Goal: Information Seeking & Learning: Learn about a topic

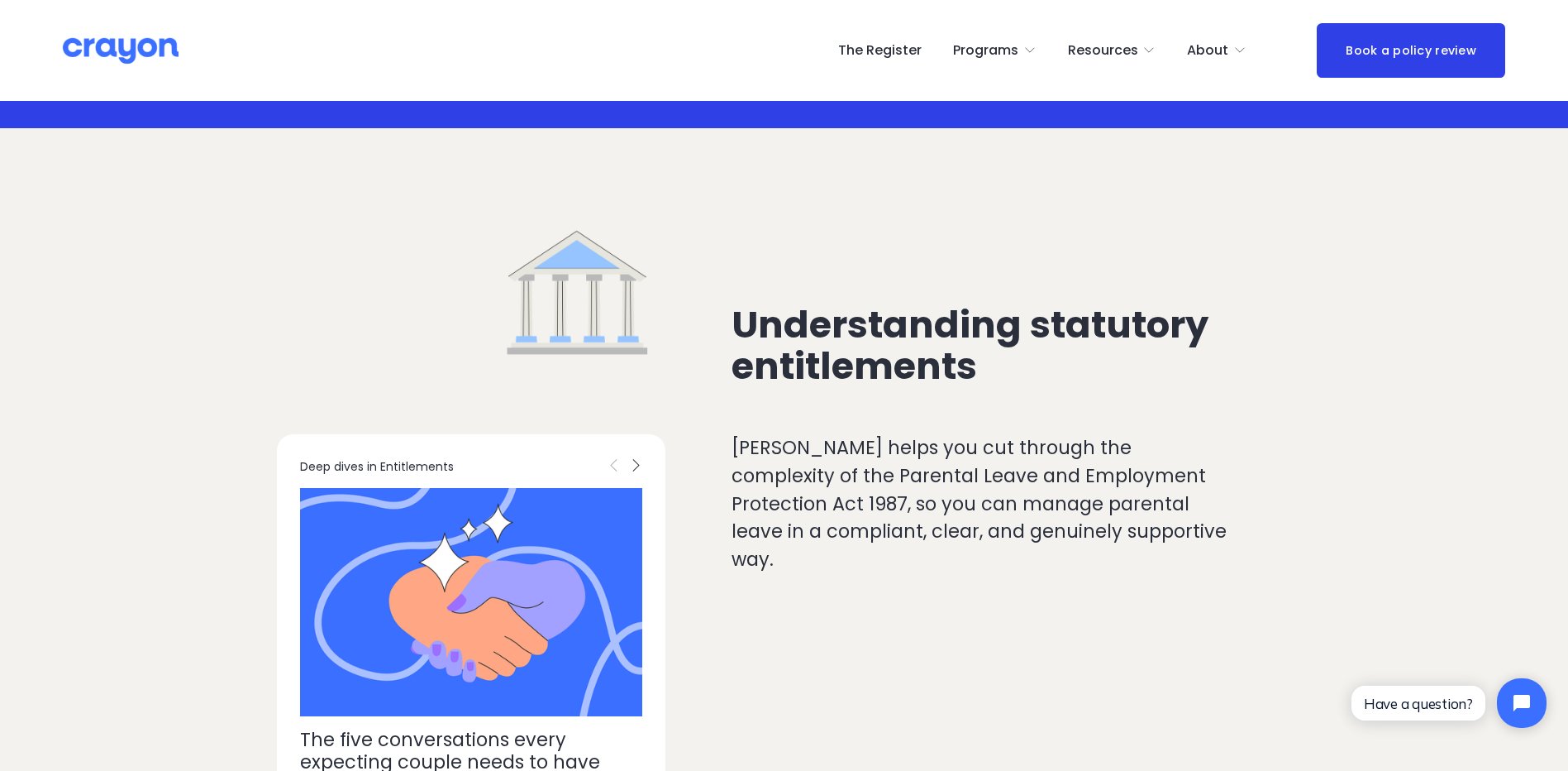
click at [1106, 42] on span "Resources" at bounding box center [1103, 51] width 70 height 24
click at [0, 0] on span "Parent Hub" at bounding box center [0, 0] width 0 height 0
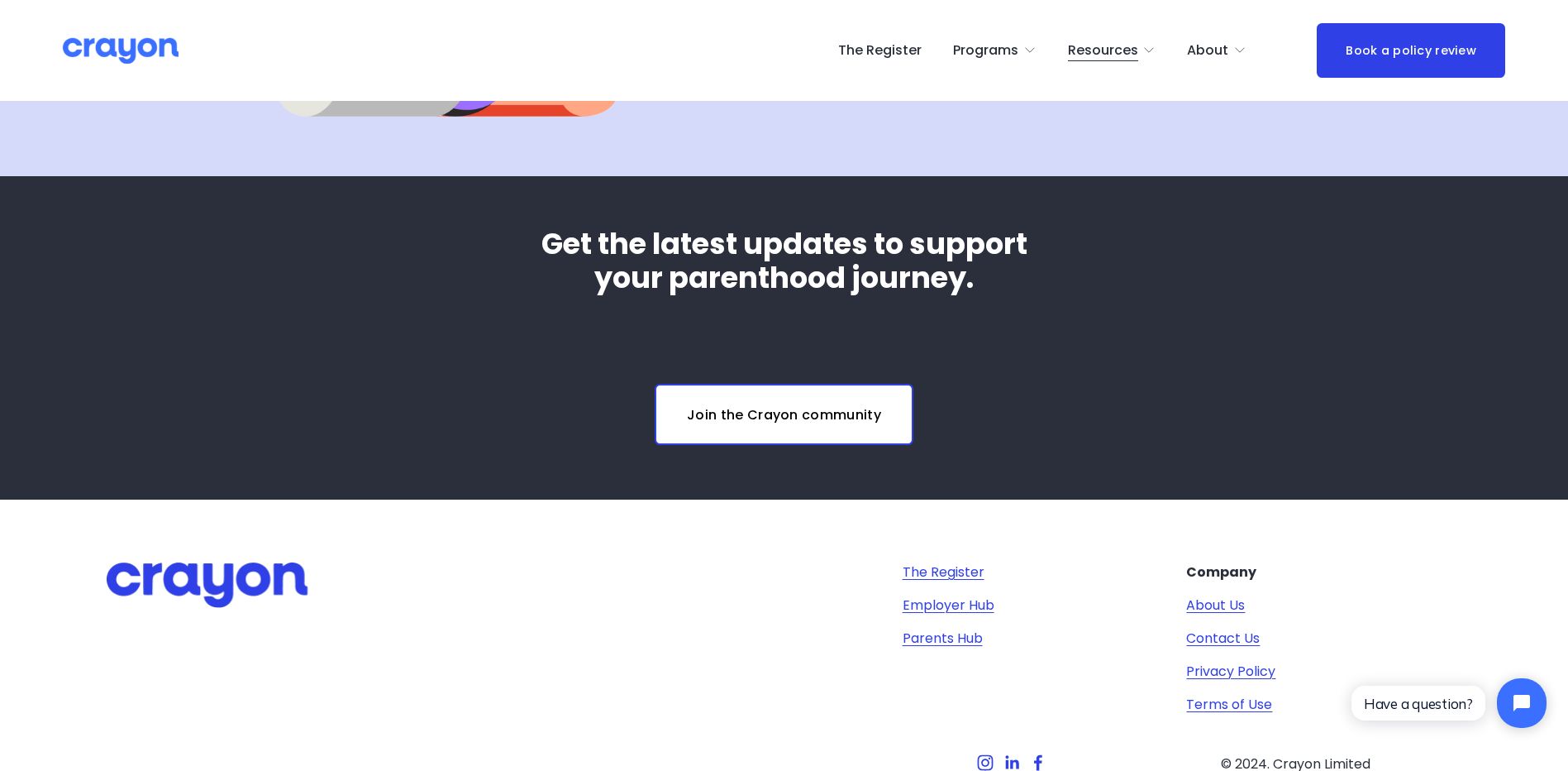
scroll to position [6229, 0]
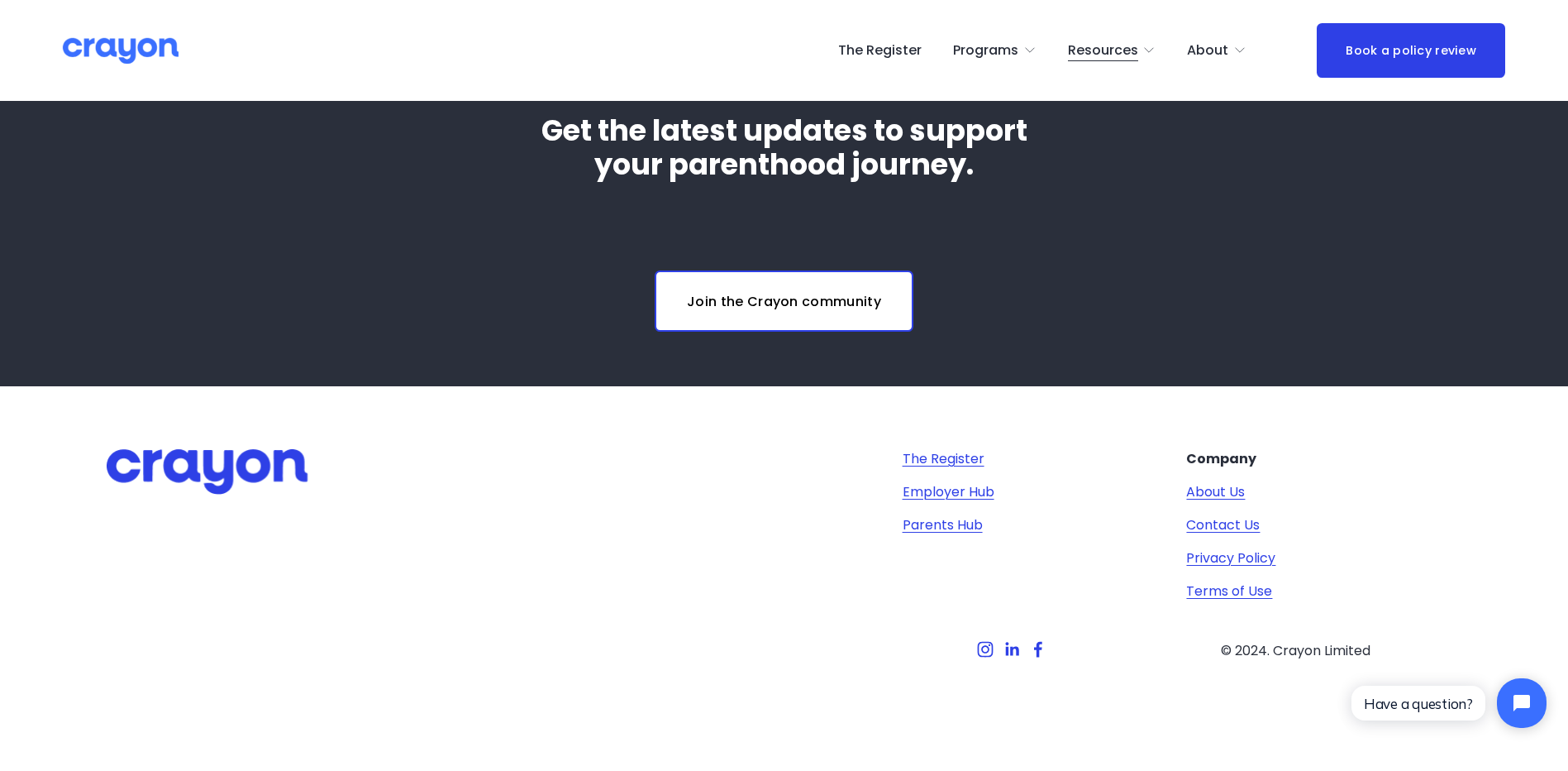
click at [0, 0] on span "Employer hub" at bounding box center [0, 0] width 0 height 0
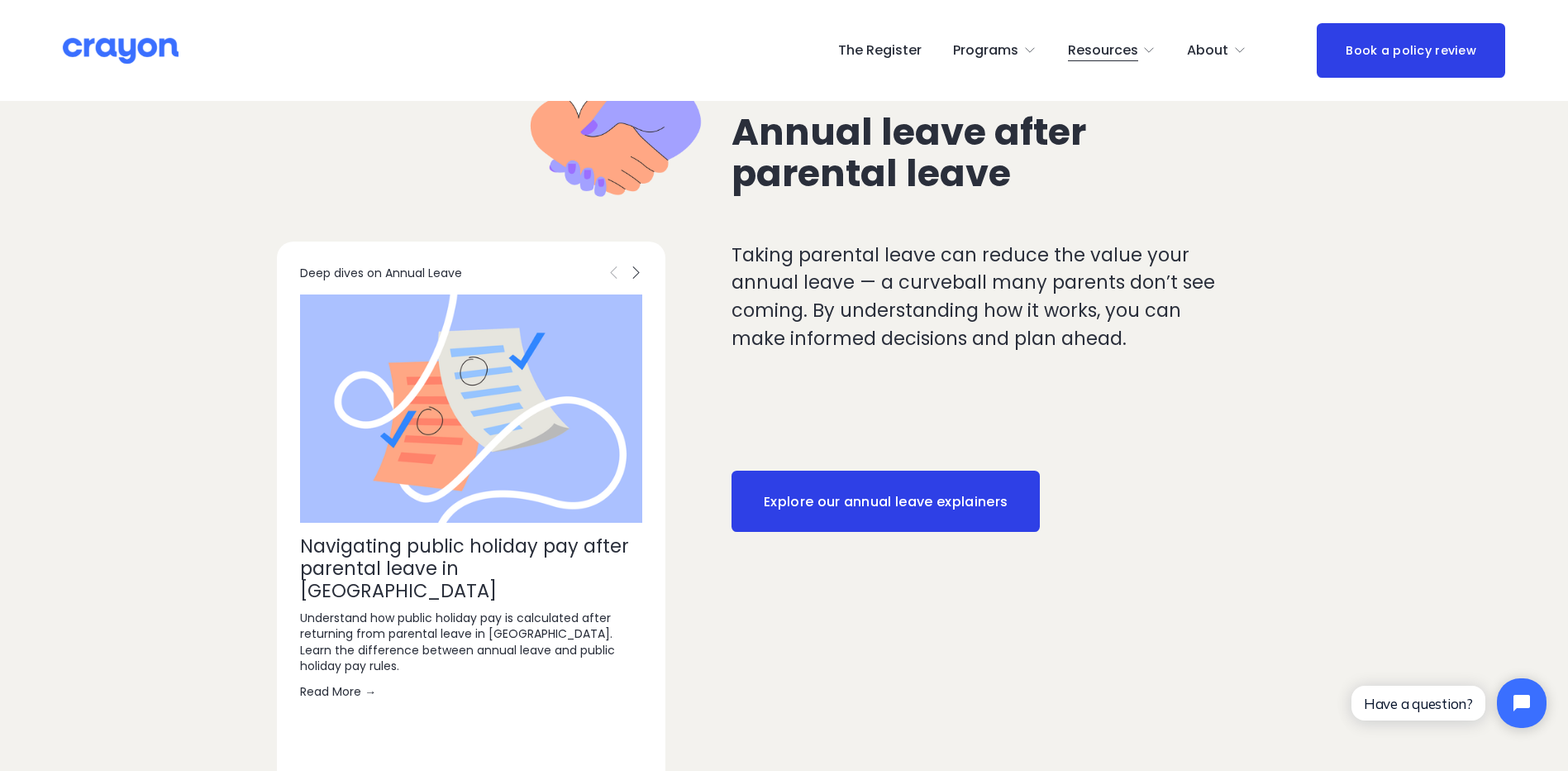
scroll to position [2350, 0]
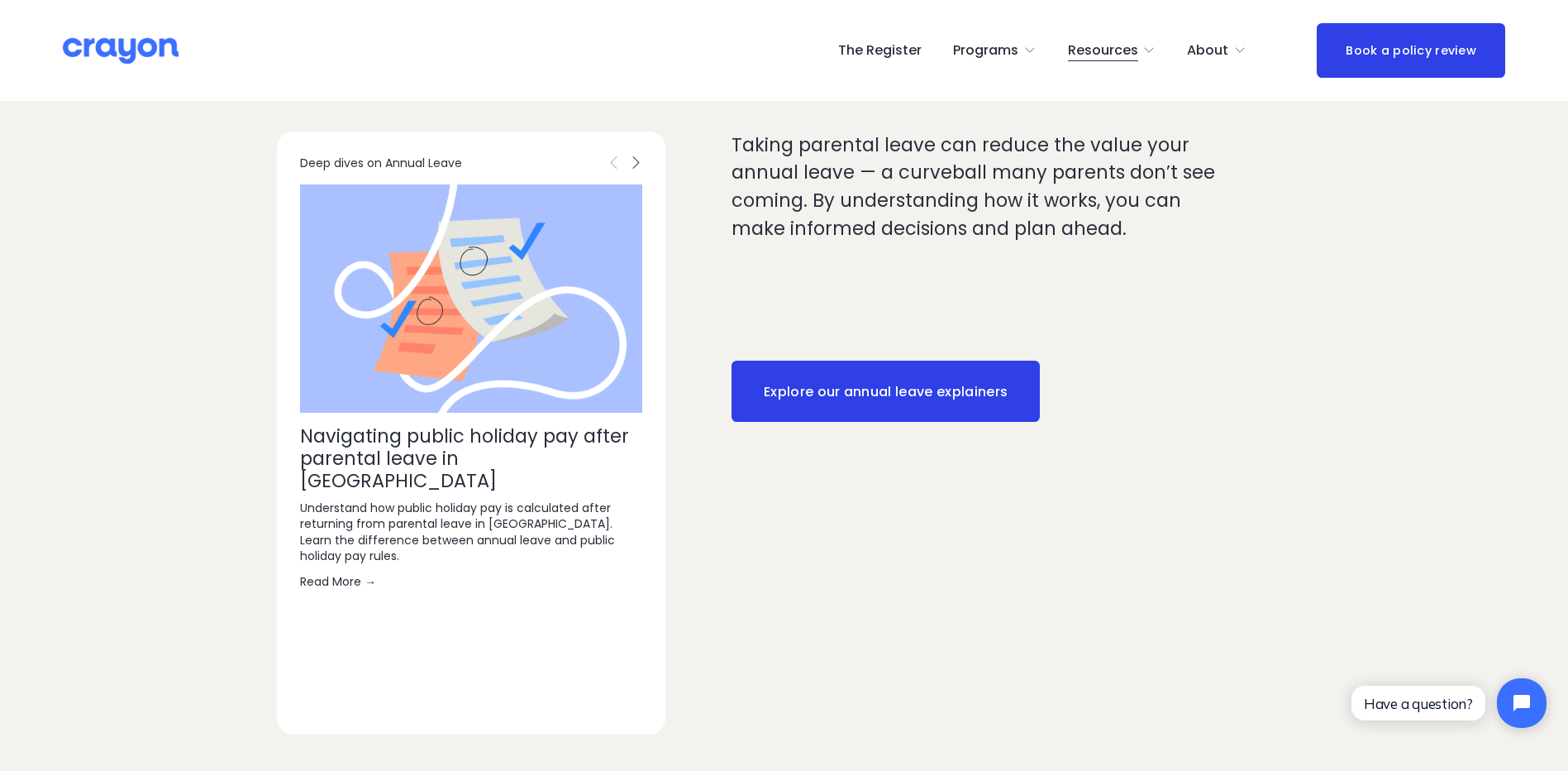
click link "Explore our annual leave explainers"
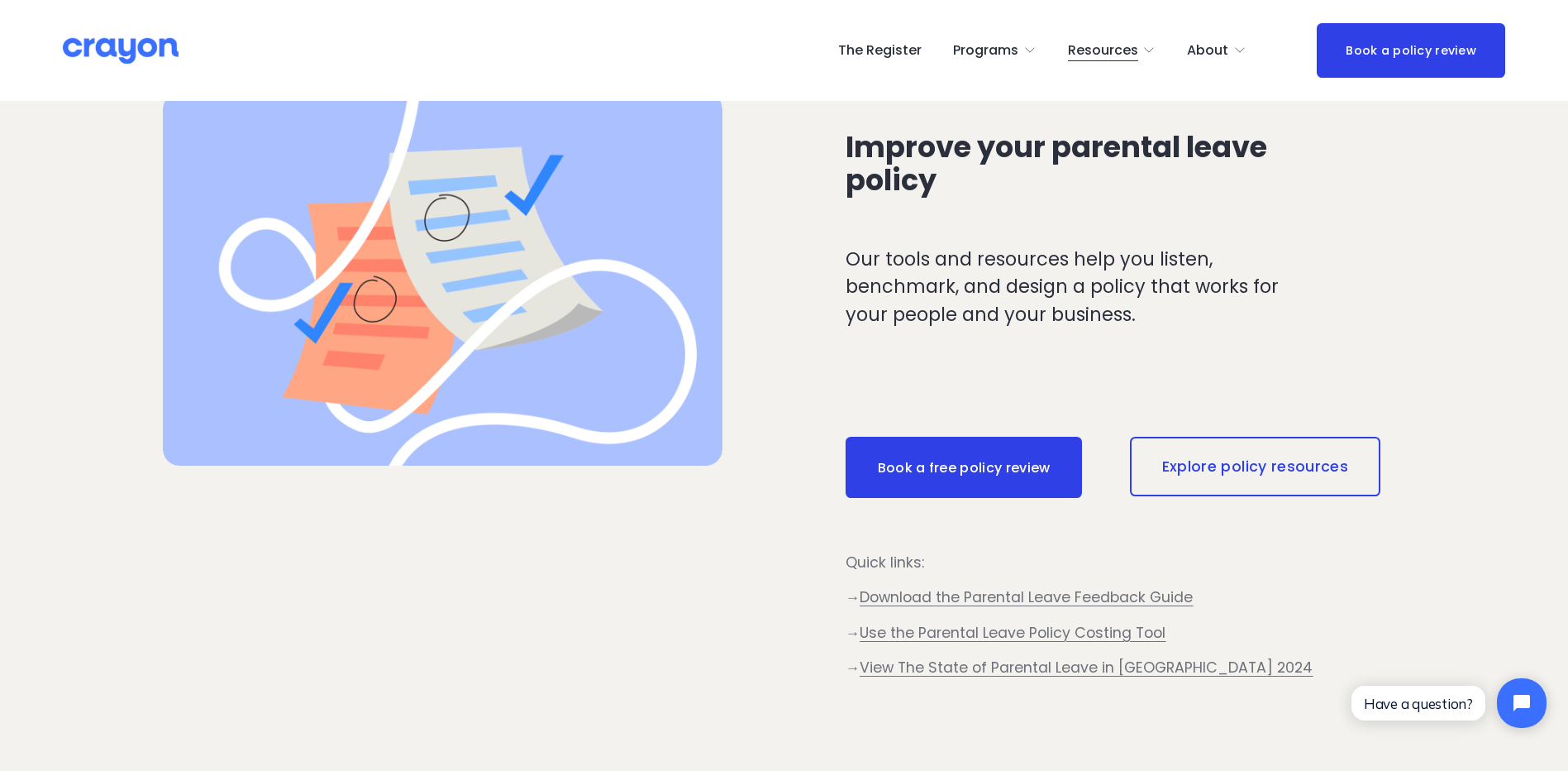
scroll to position [744, 0]
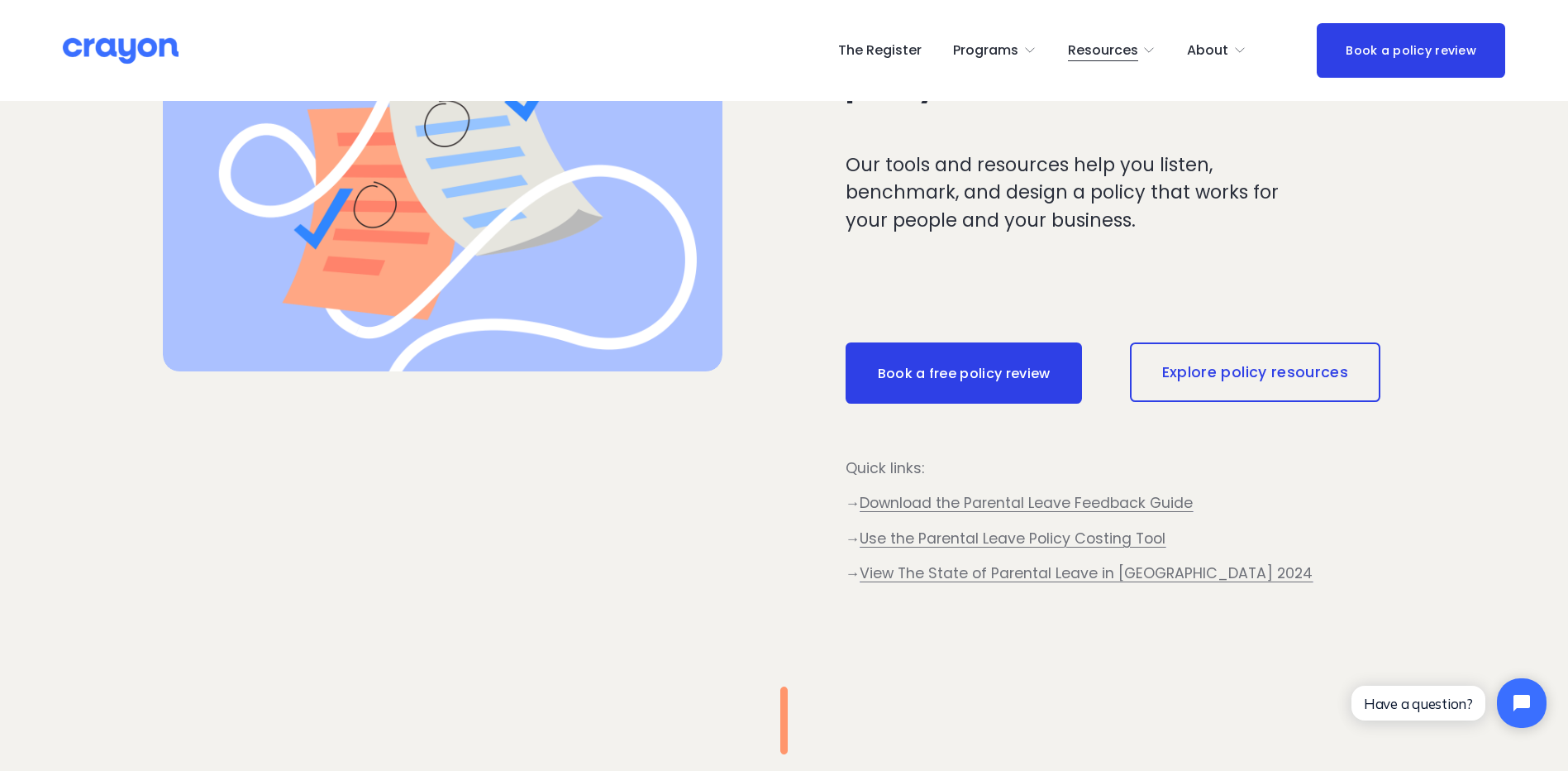
click at [1192, 376] on link "Explore policy resources" at bounding box center [1255, 372] width 250 height 60
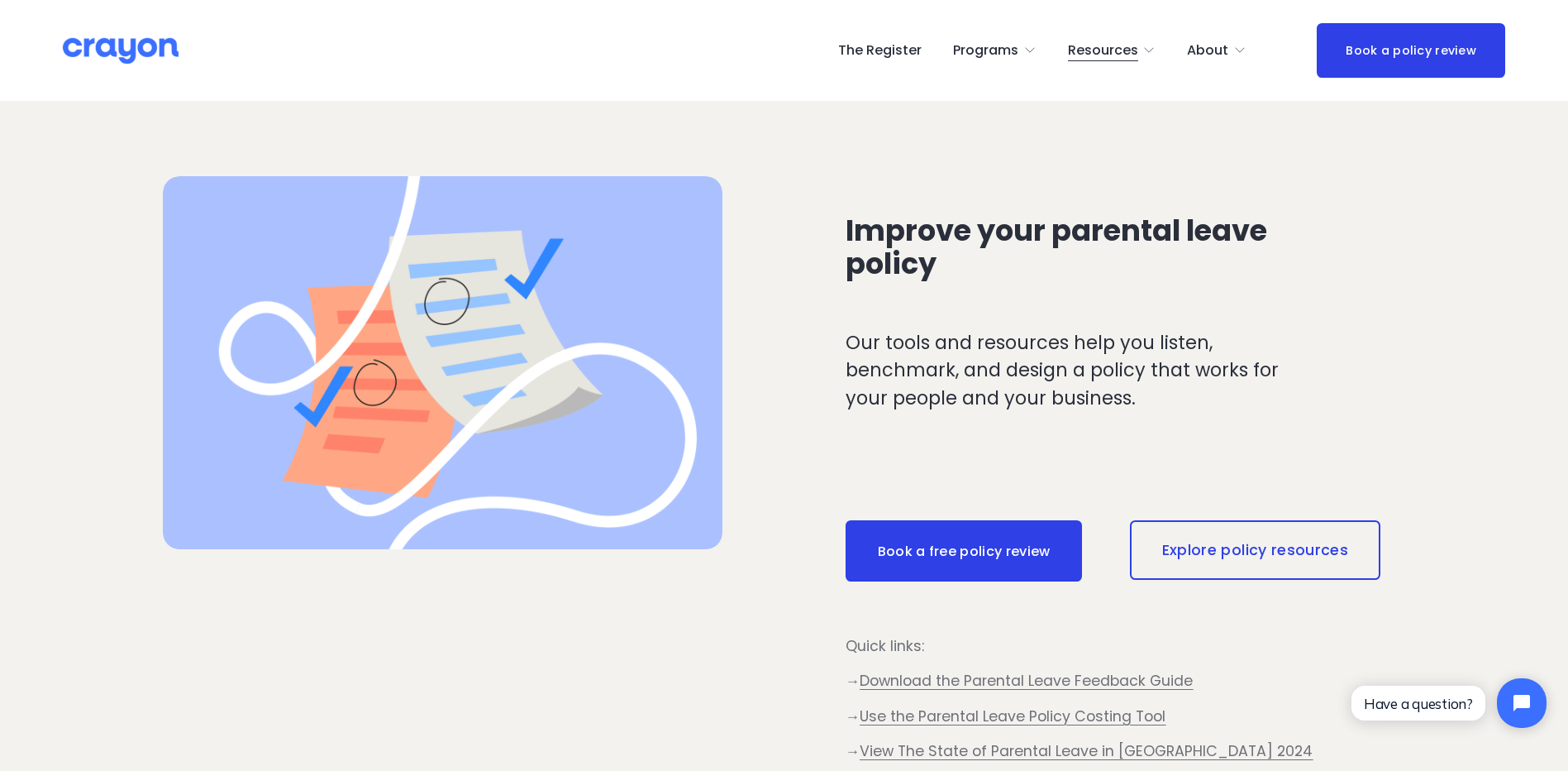
scroll to position [413, 0]
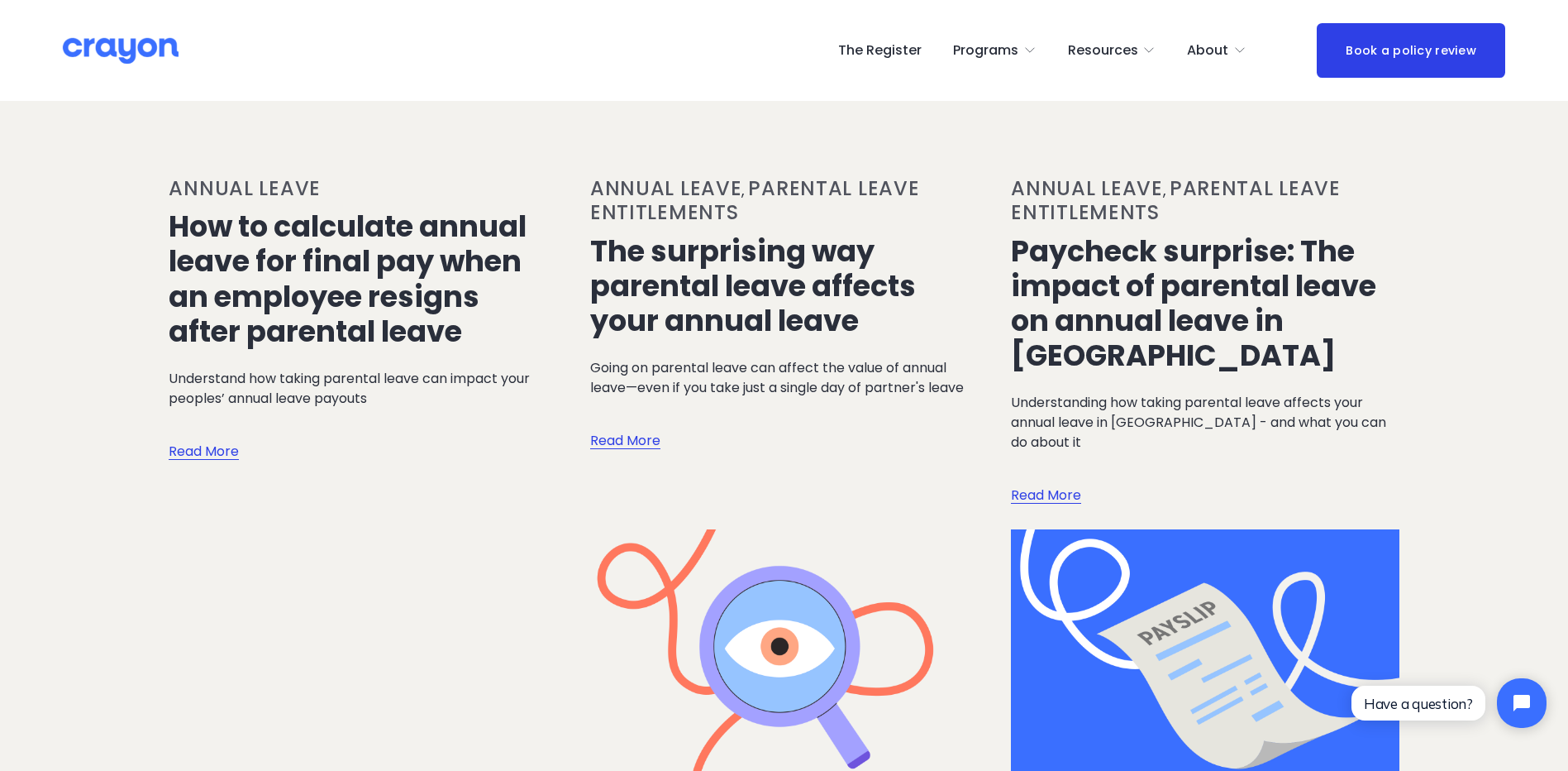
scroll to position [994, 0]
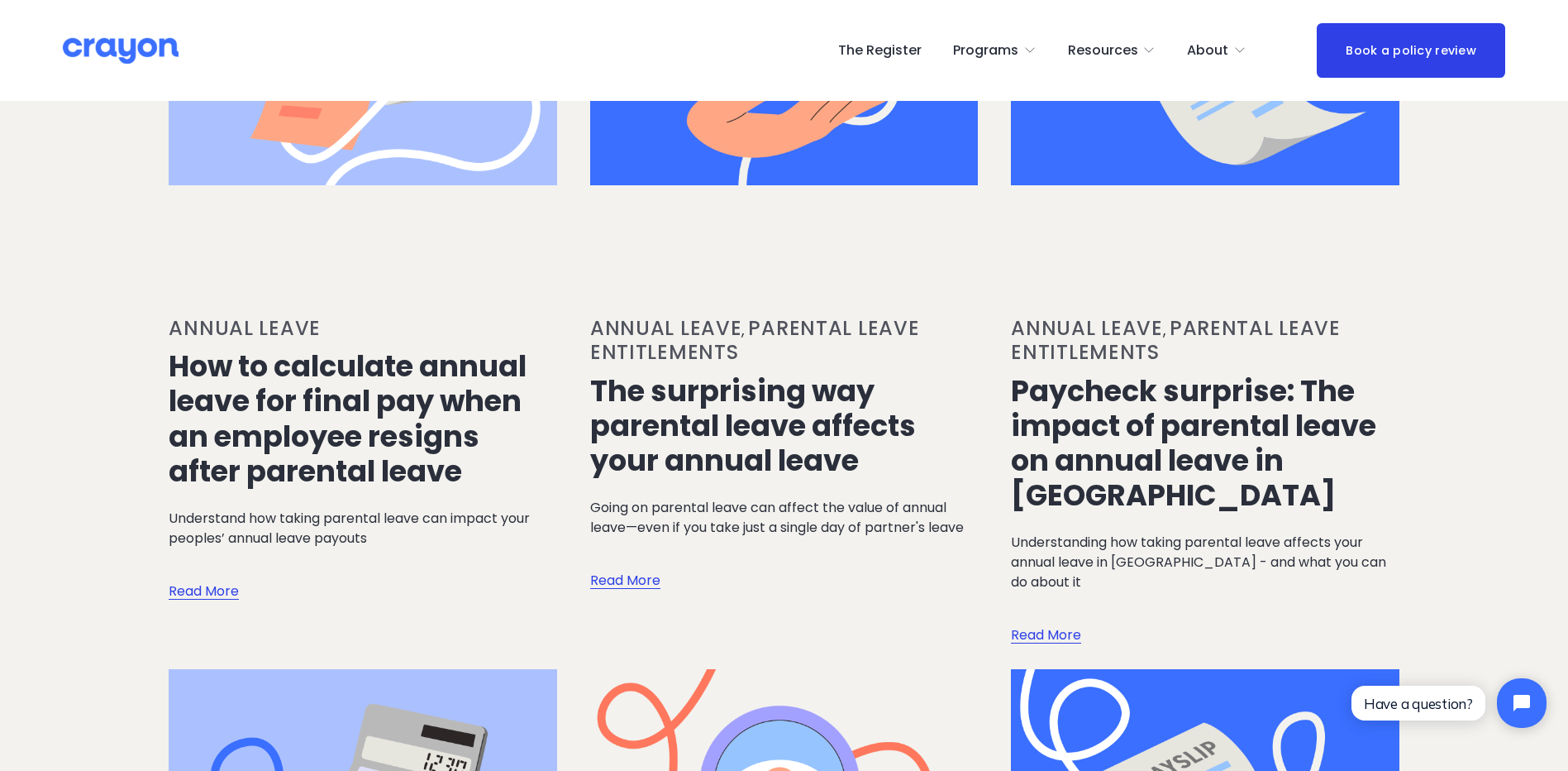
click at [719, 376] on link "The surprising way parental leave affects your annual leave" at bounding box center [753, 426] width 325 height 110
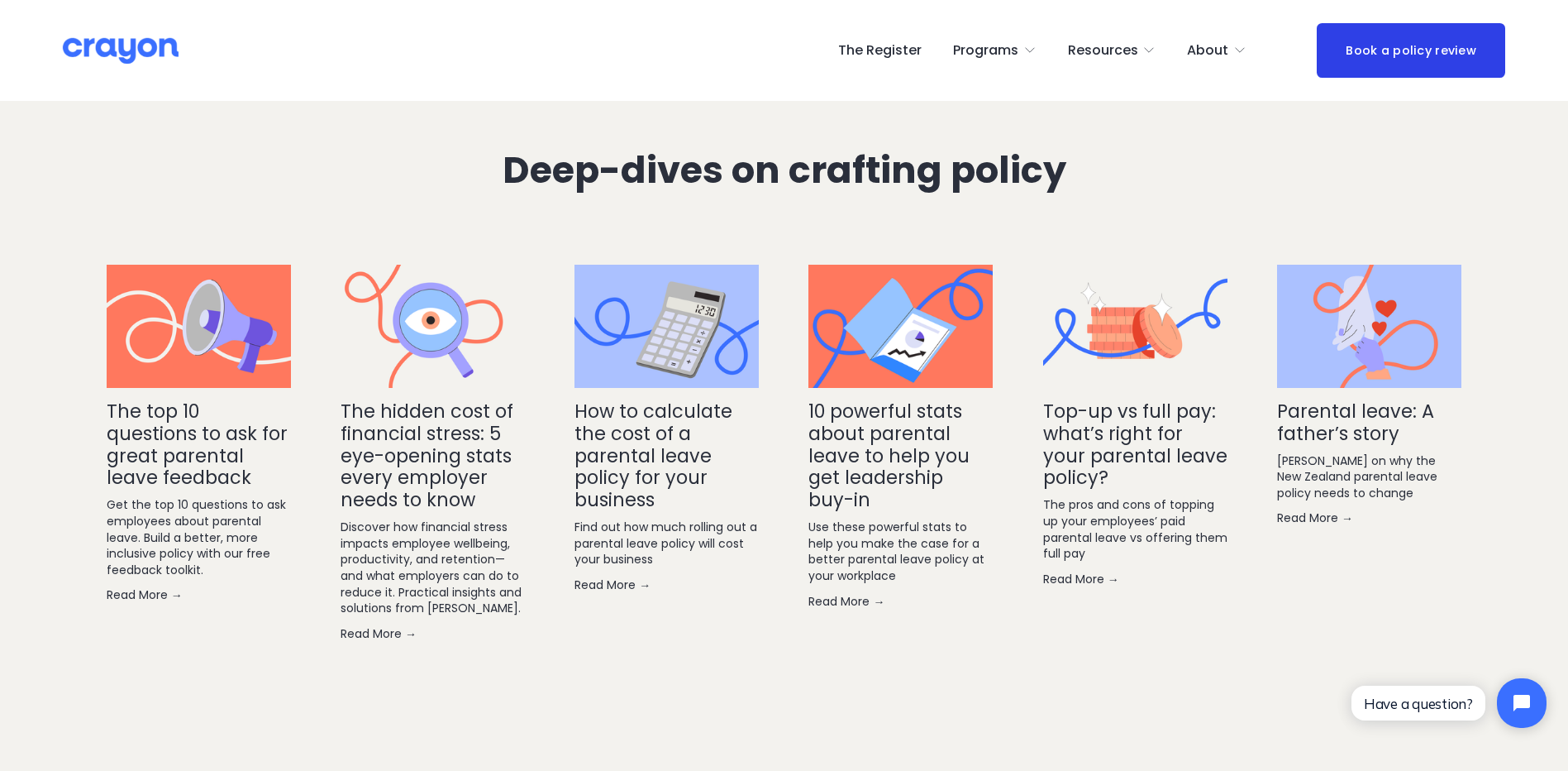
scroll to position [3886, 0]
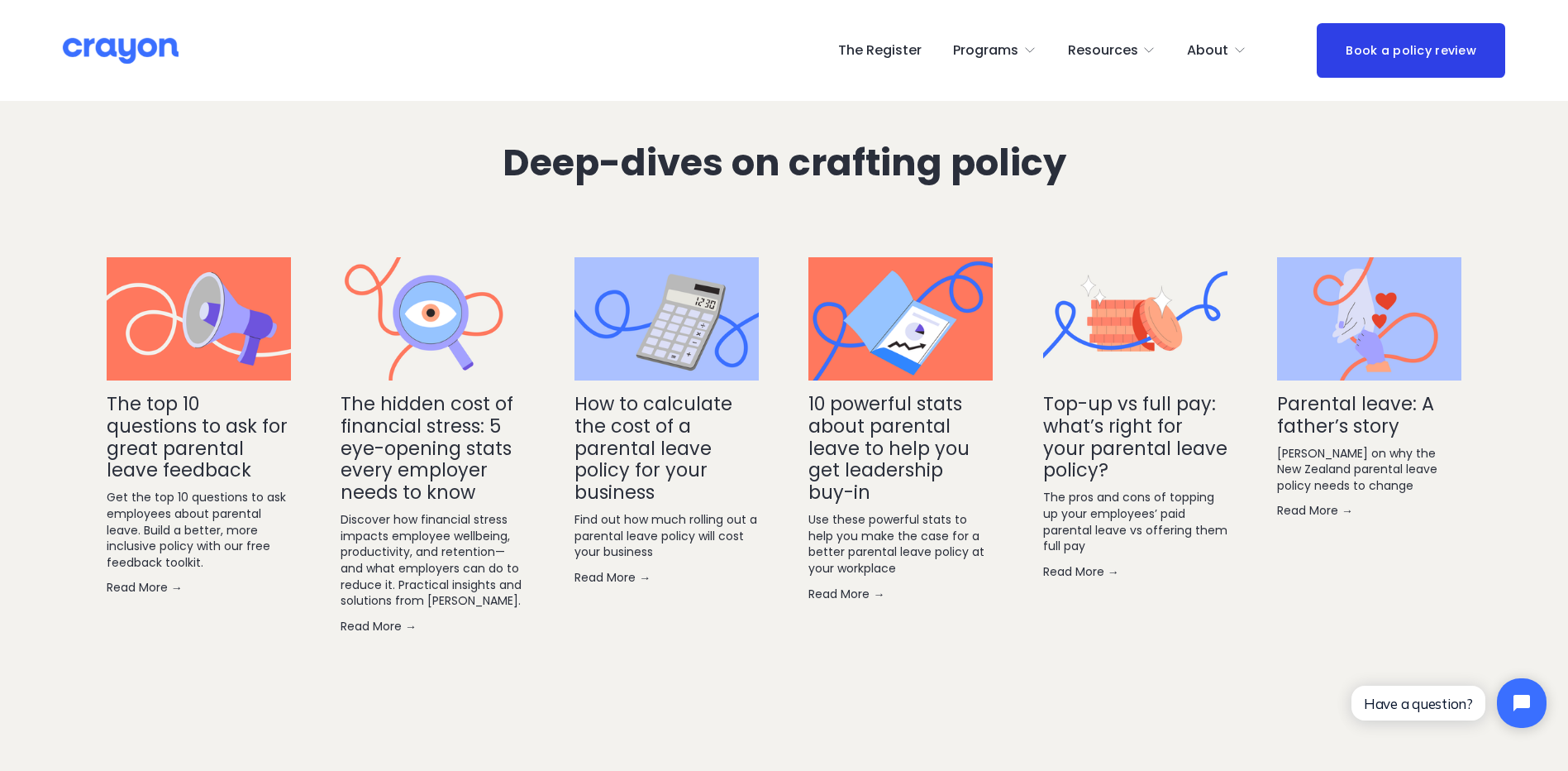
click at [1118, 431] on link "Top-up vs full pay: what’s right for your parental leave policy?" at bounding box center [1135, 437] width 184 height 93
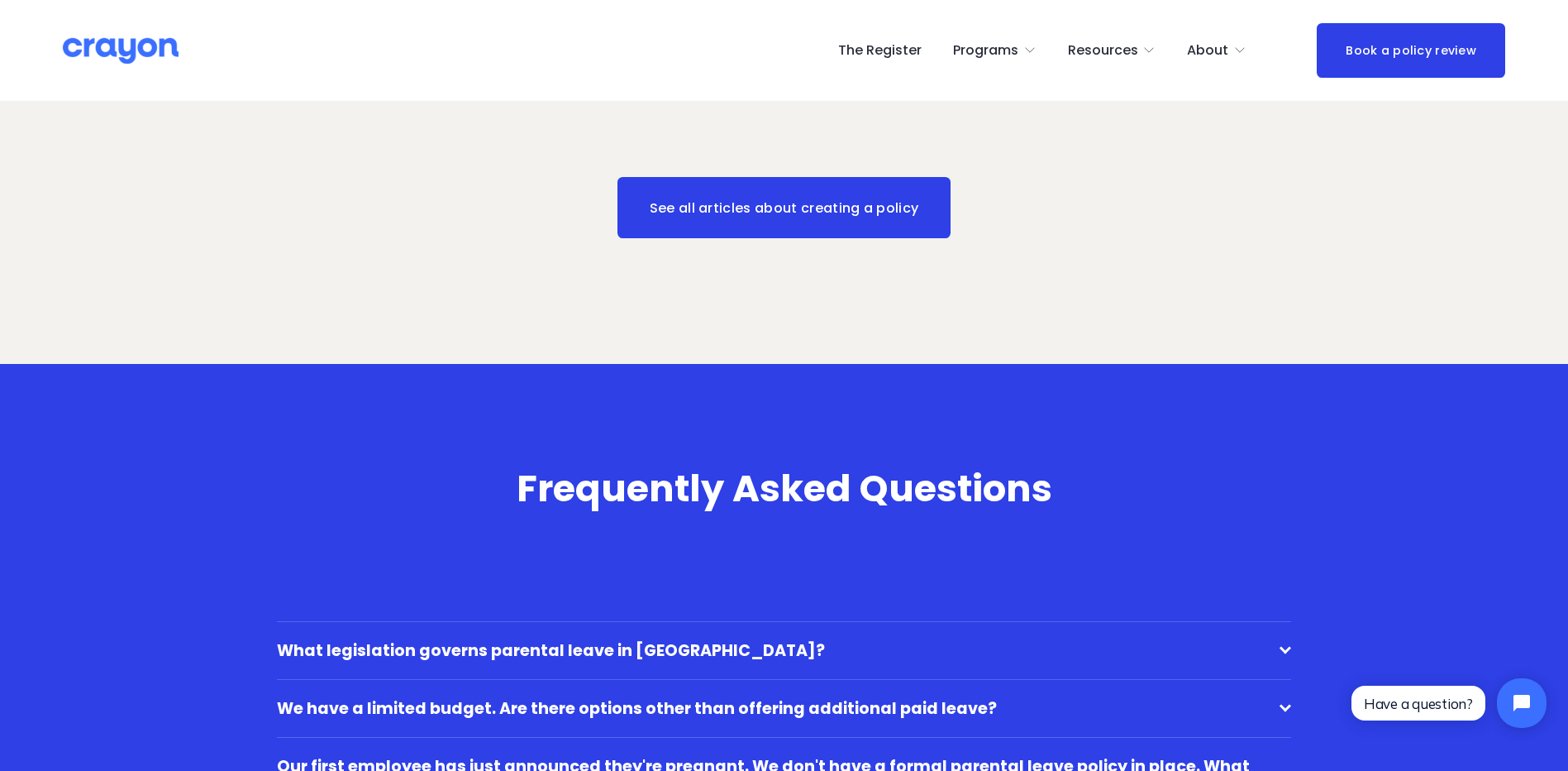
scroll to position [4961, 0]
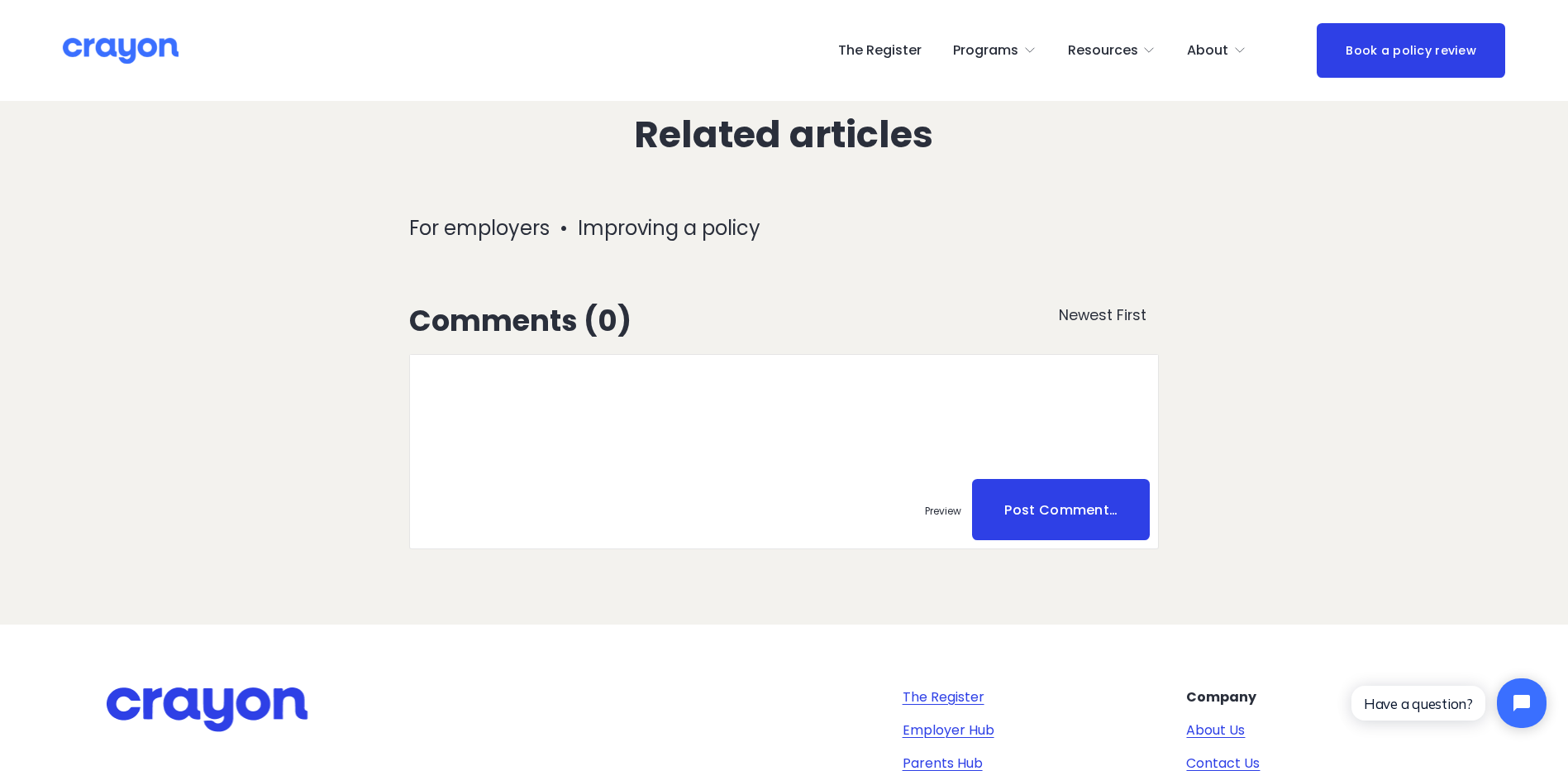
scroll to position [3721, 0]
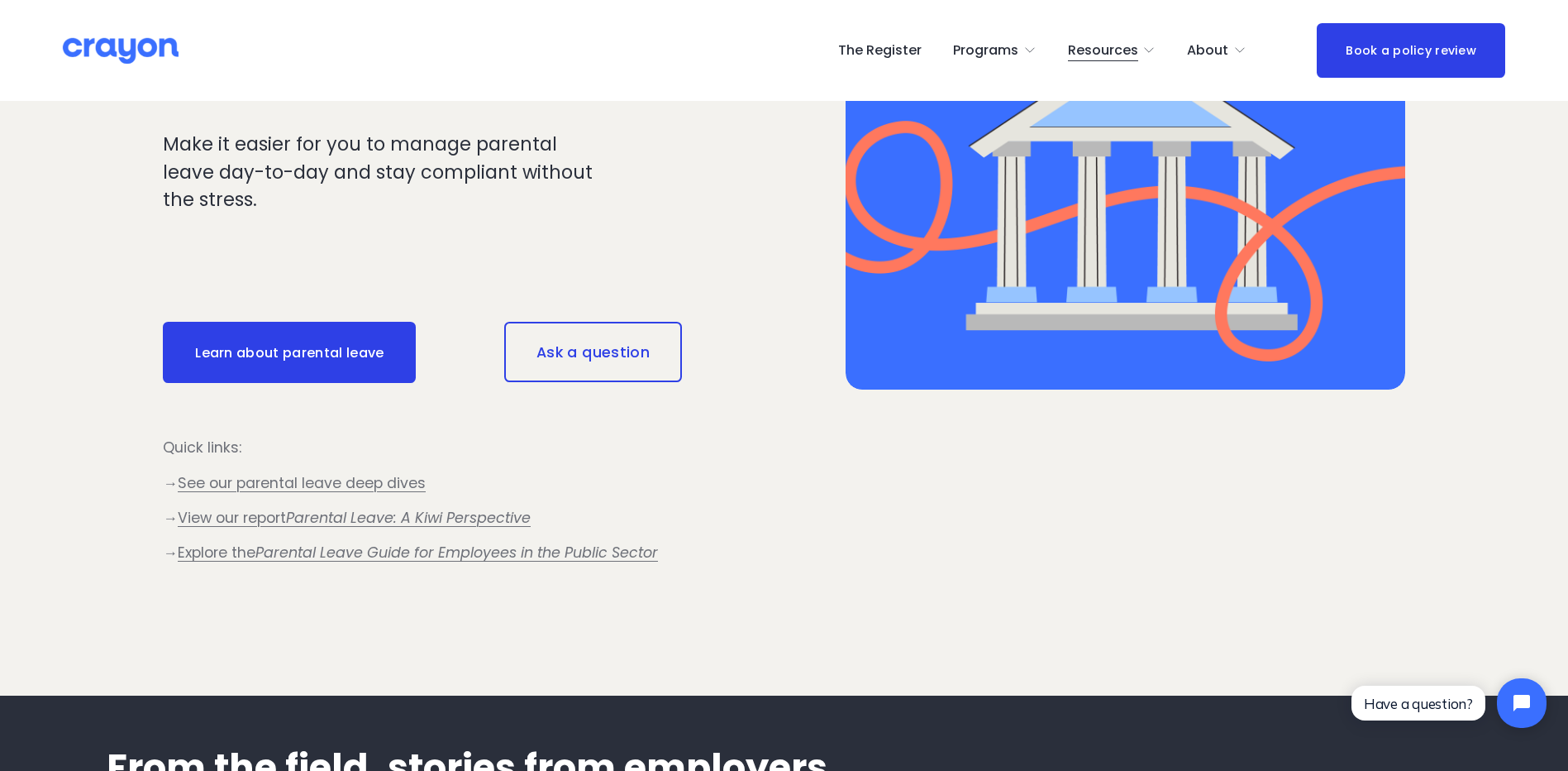
scroll to position [1736, 0]
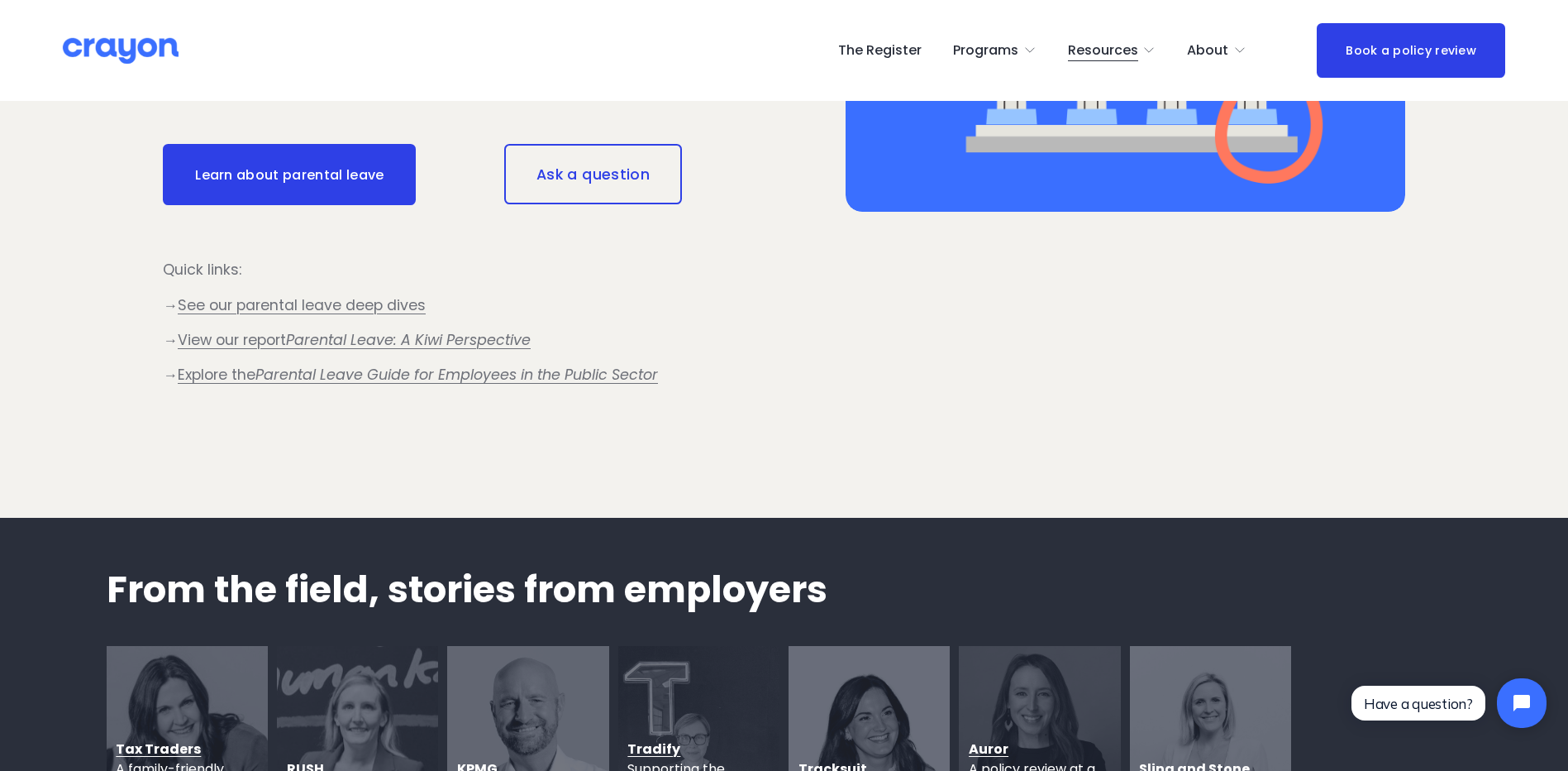
click at [363, 191] on link "Learn about parental leave" at bounding box center [289, 174] width 253 height 61
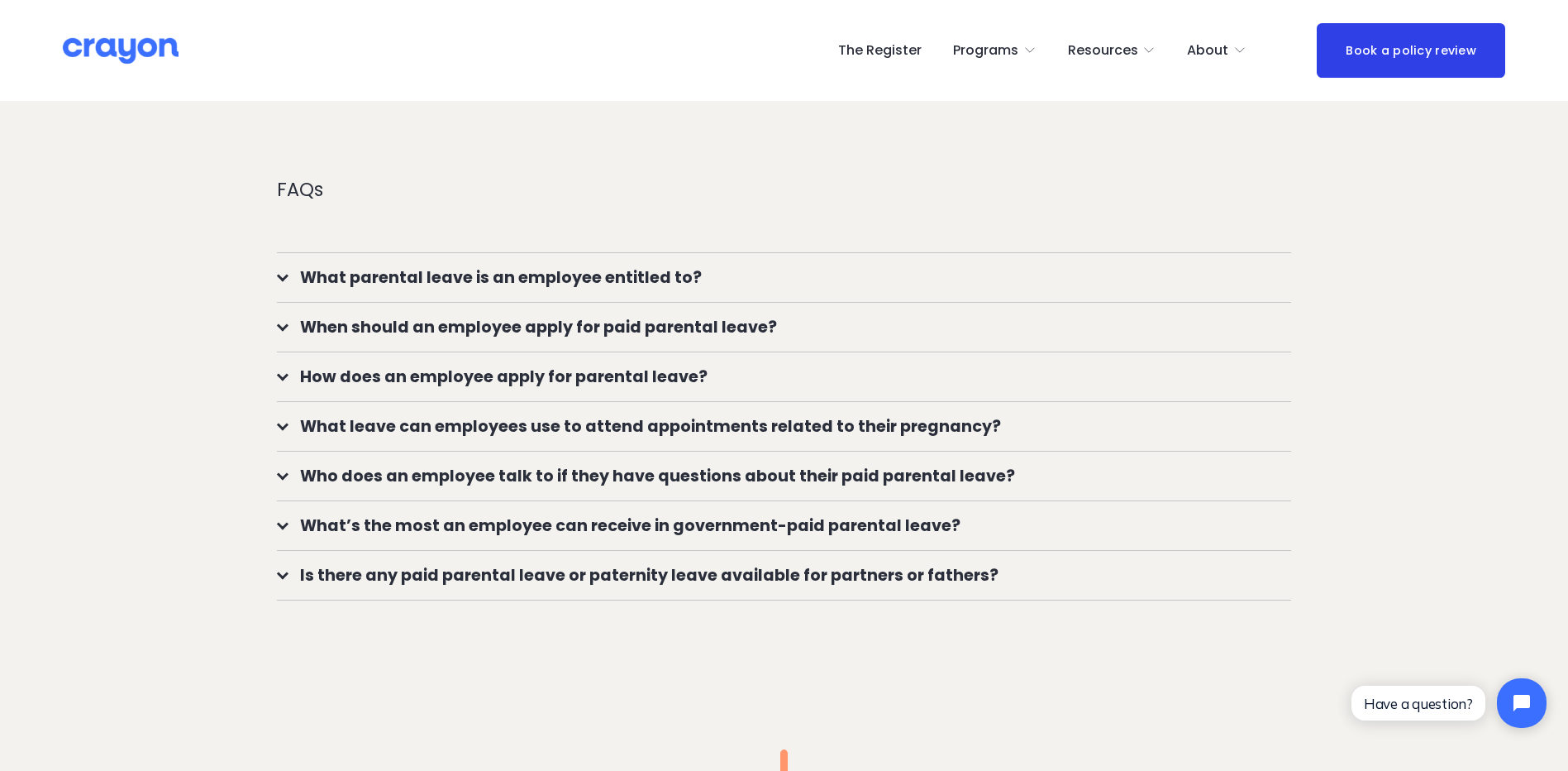
scroll to position [1489, 0]
click at [277, 428] on button "What leave can employees use to attend appointments related to their pregnancy?" at bounding box center [784, 426] width 1014 height 49
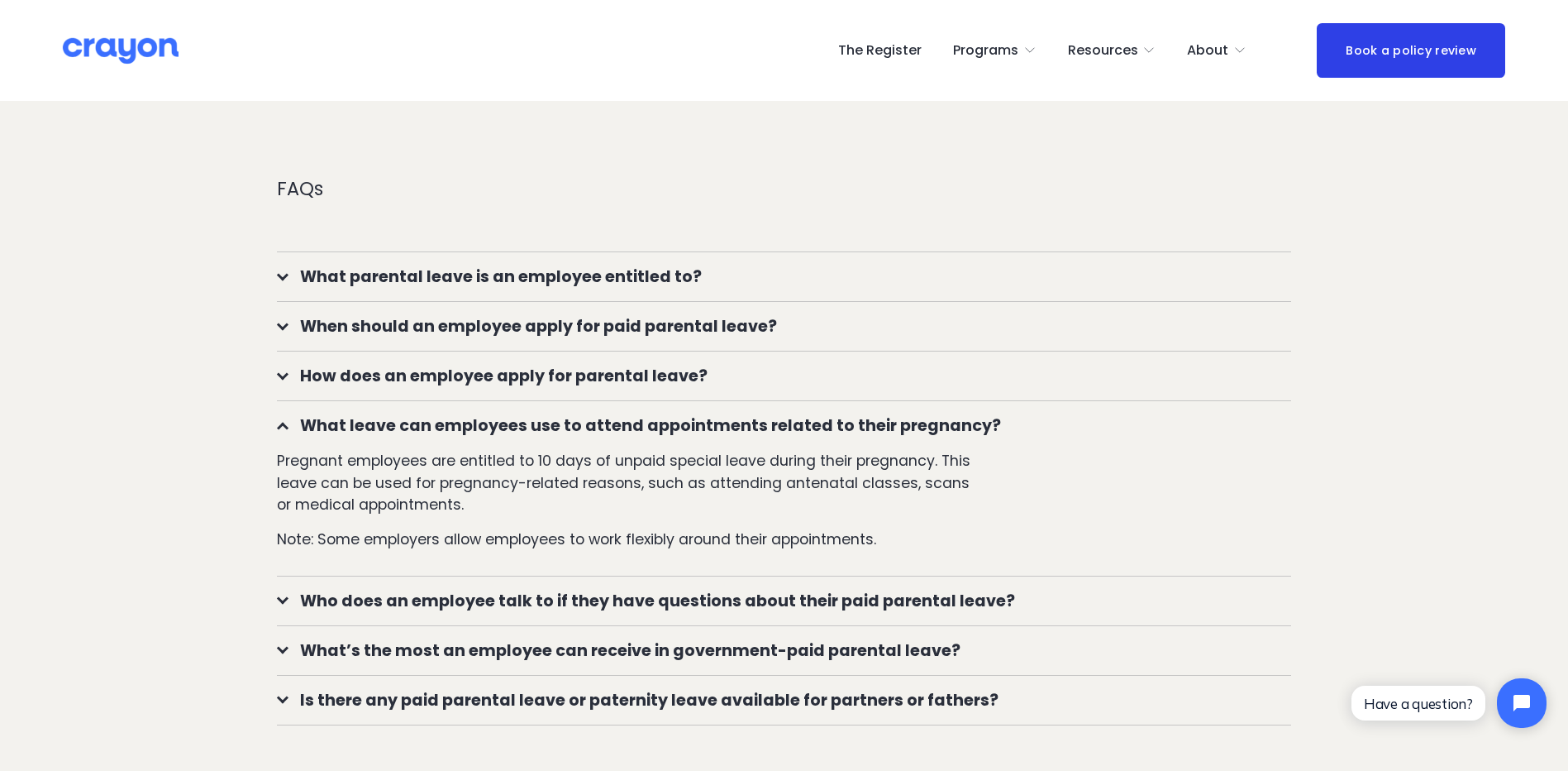
click at [277, 428] on button "What leave can employees use to attend appointments related to their pregnancy?" at bounding box center [784, 426] width 1014 height 49
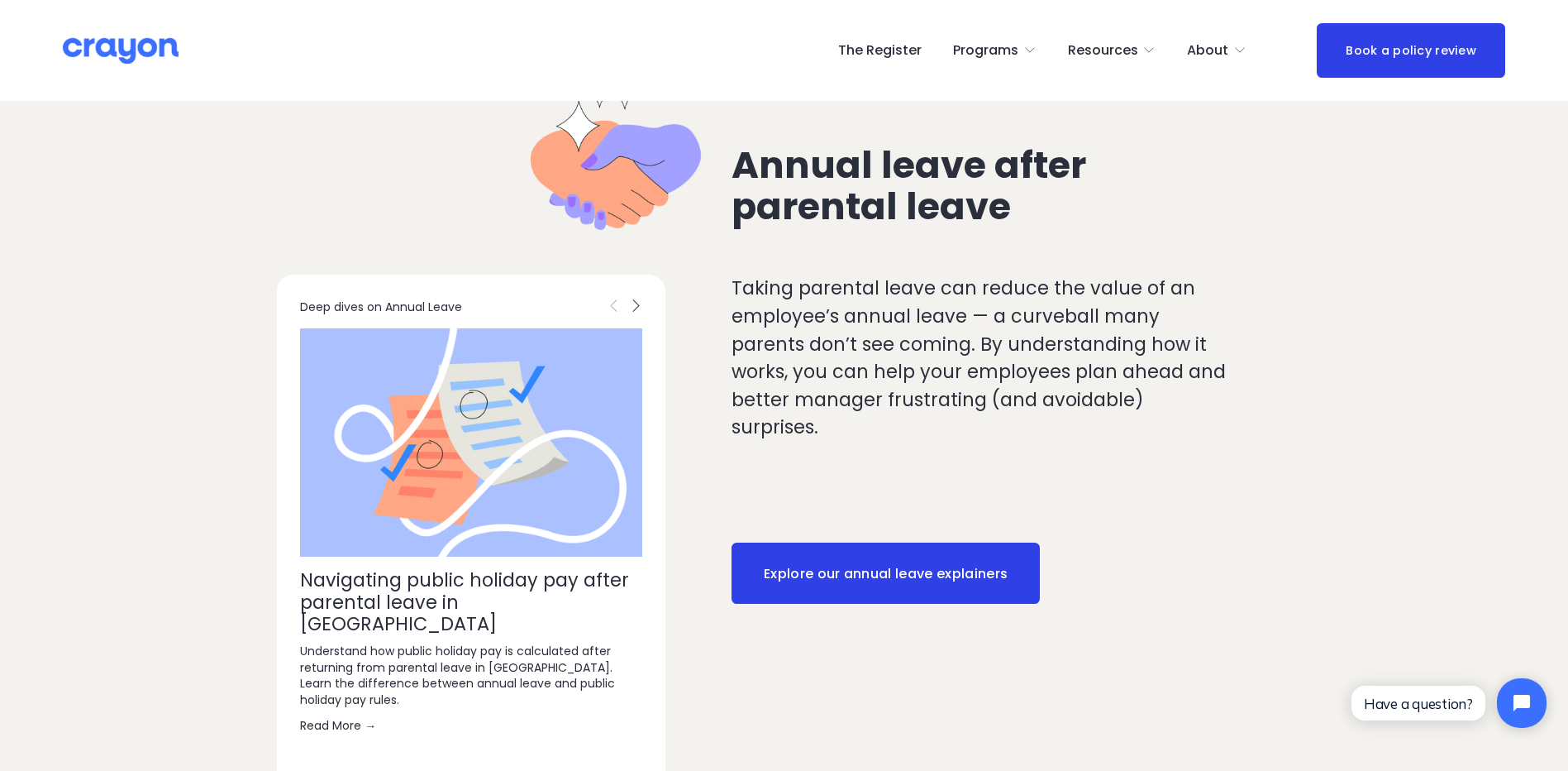
scroll to position [2233, 0]
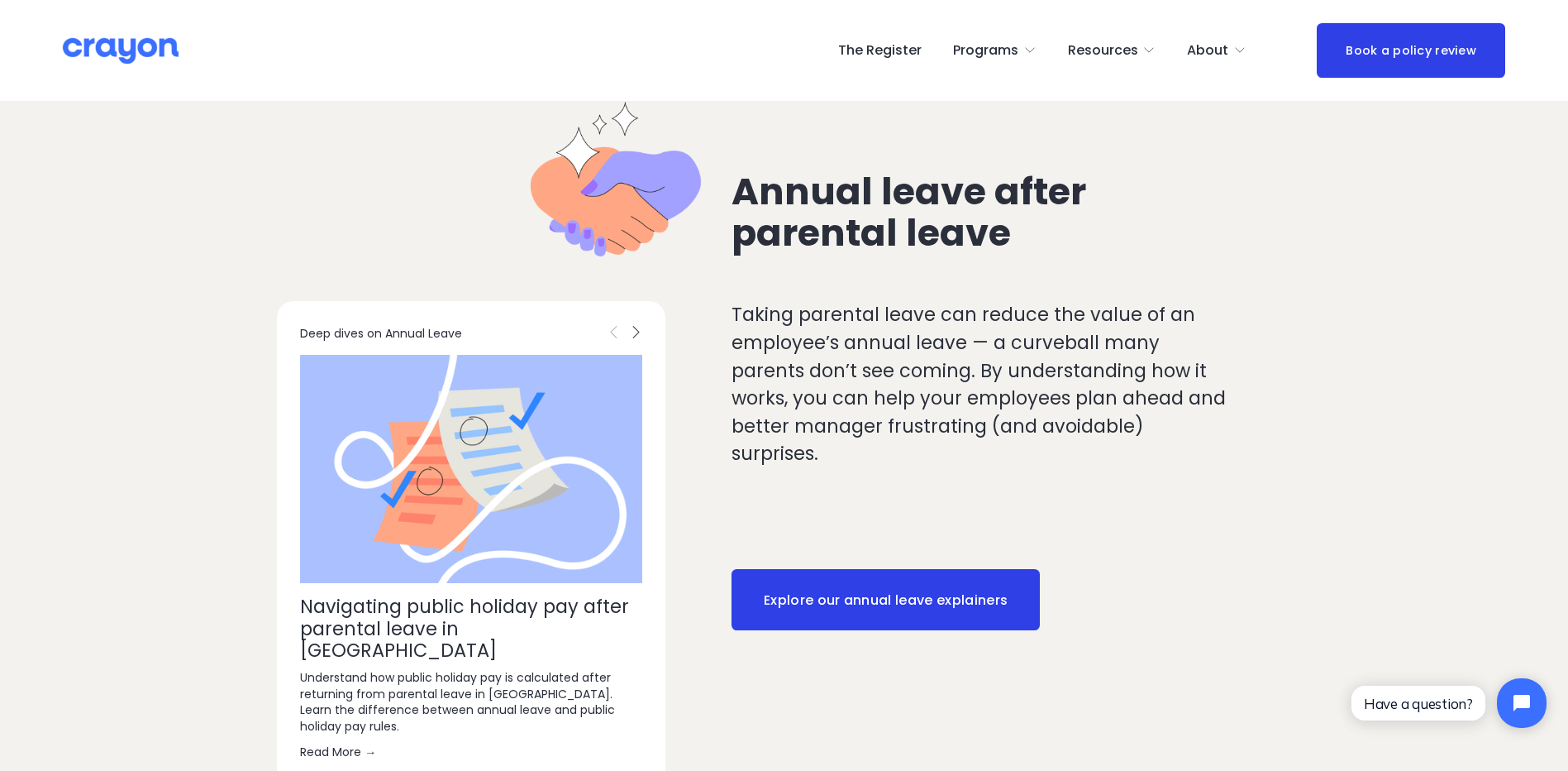
click at [773, 603] on link "Explore our annual leave explainers" at bounding box center [886, 599] width 308 height 61
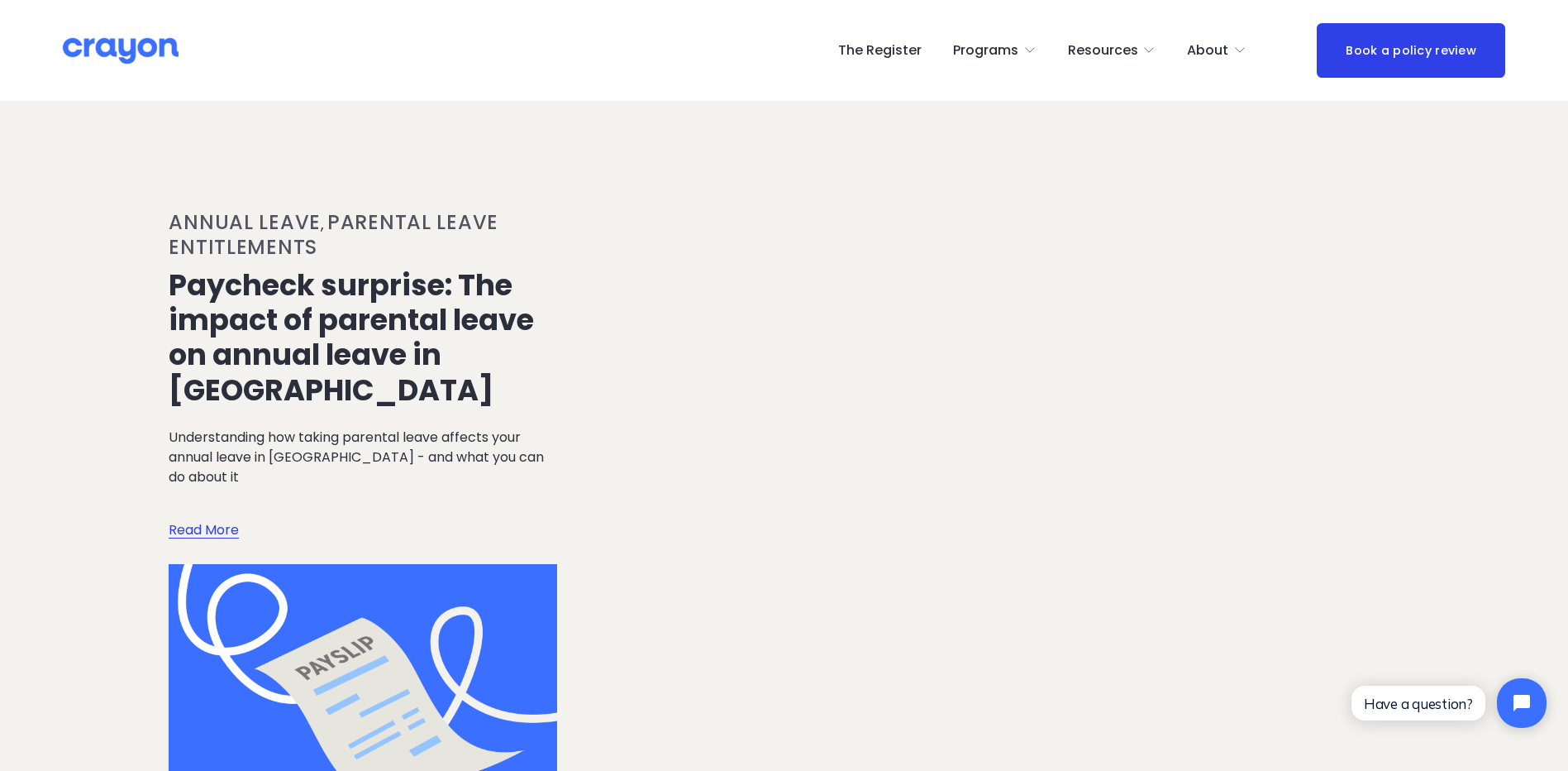
scroll to position [1736, 0]
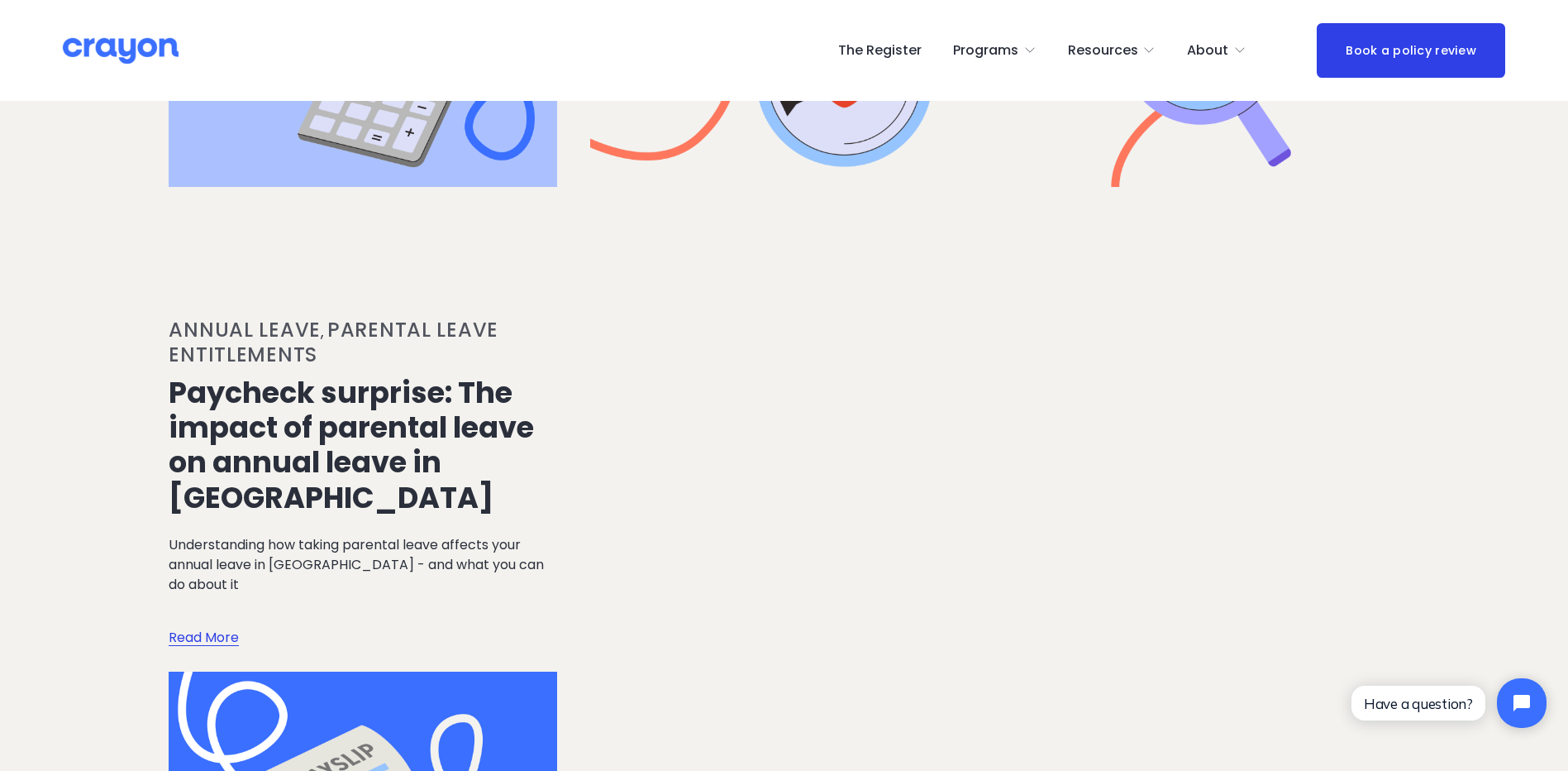
click at [220, 602] on link "Read More" at bounding box center [204, 621] width 70 height 53
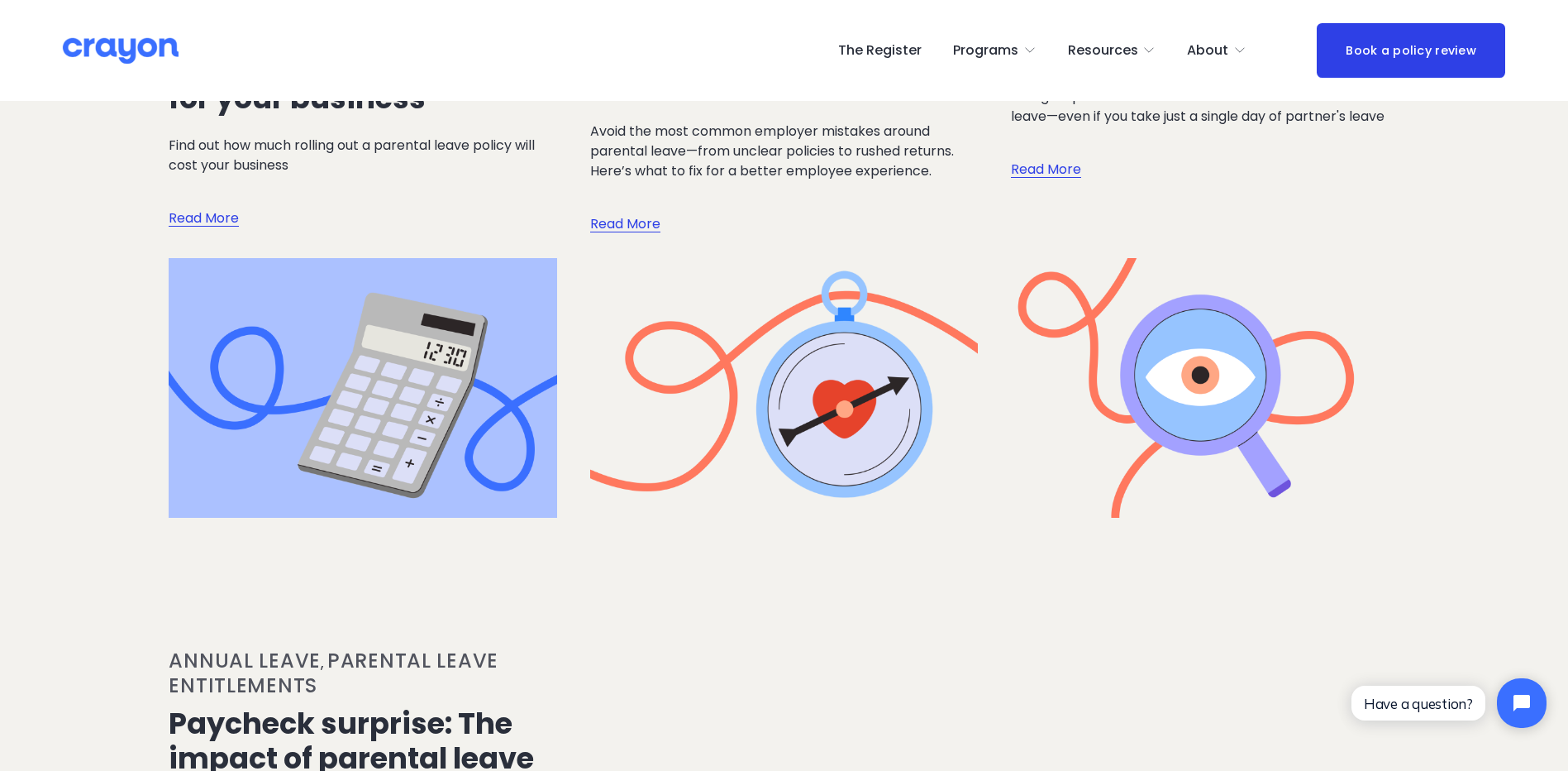
scroll to position [1158, 0]
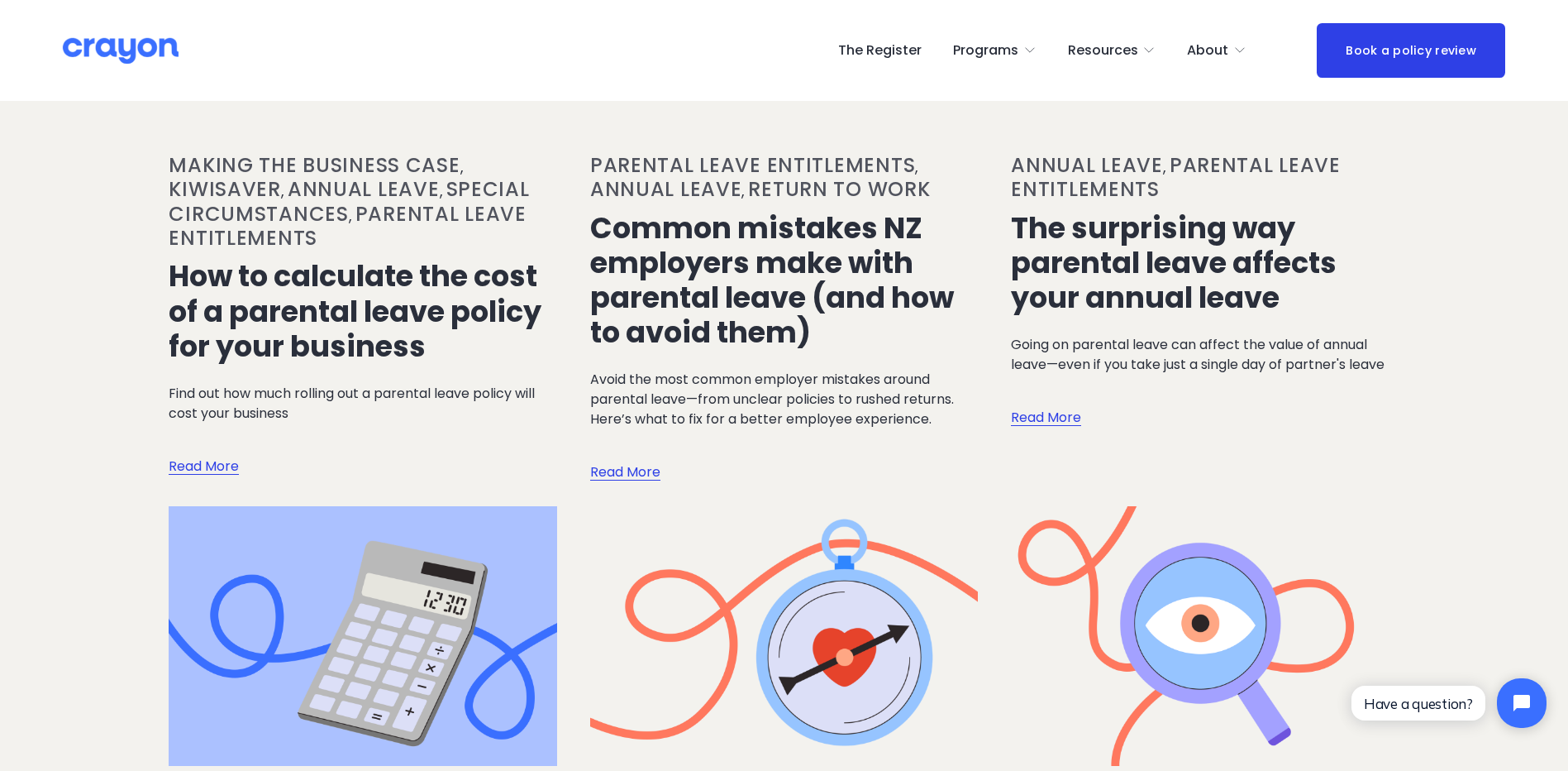
click at [645, 445] on link "Read More" at bounding box center [625, 456] width 70 height 53
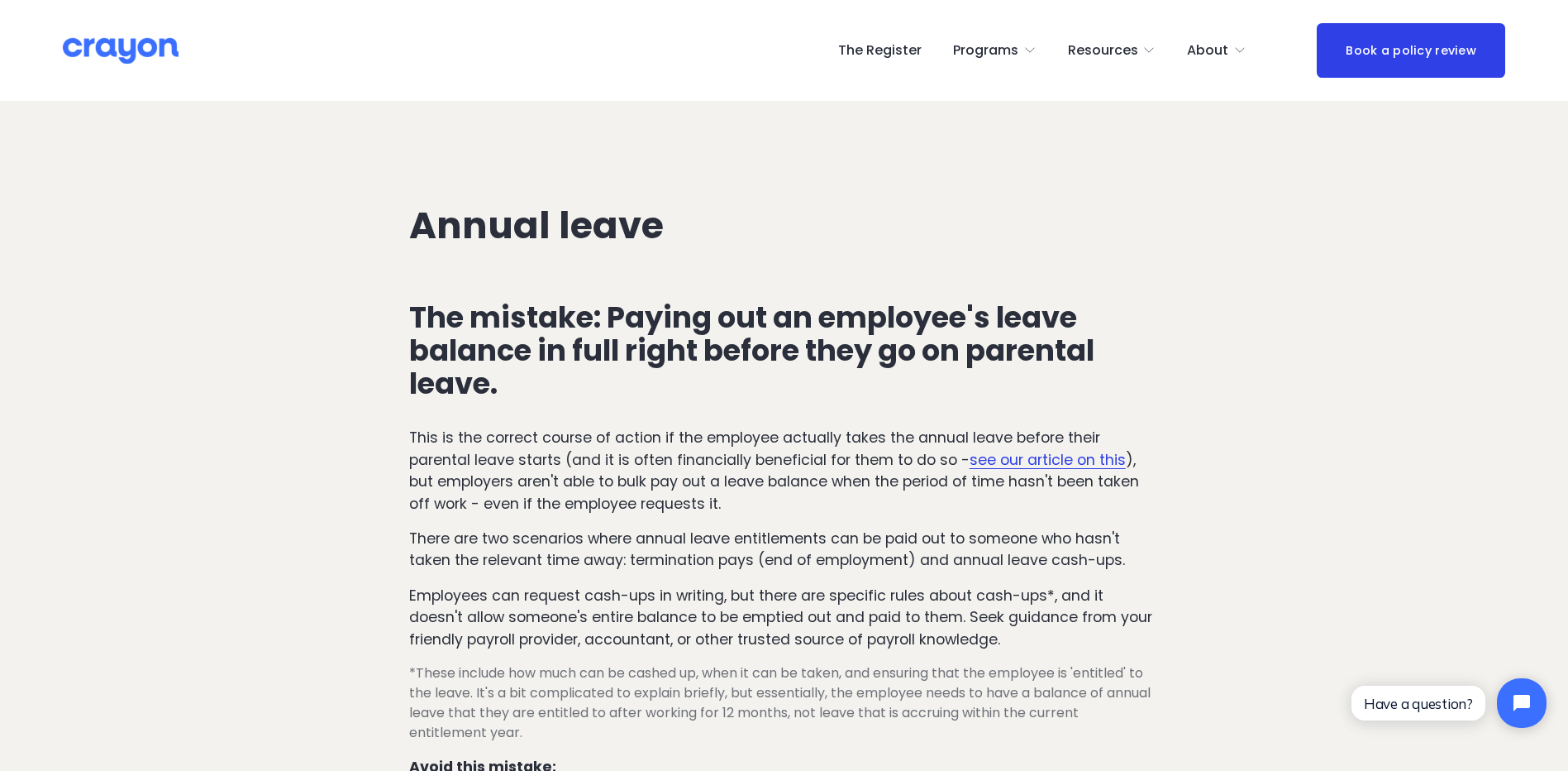
scroll to position [4631, 0]
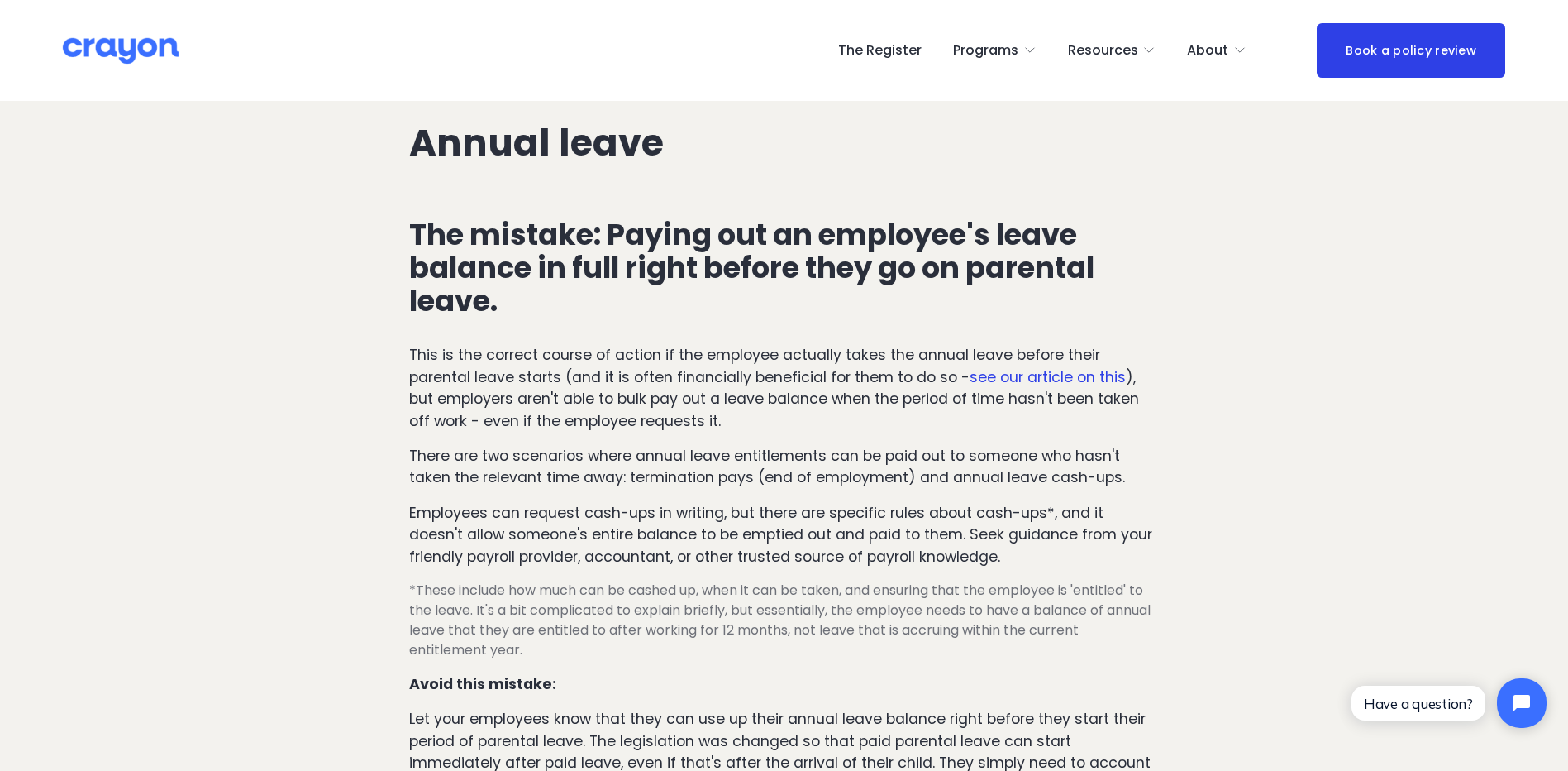
click at [1027, 379] on link "see our article on this" at bounding box center [1047, 377] width 156 height 20
